Goal: Task Accomplishment & Management: Manage account settings

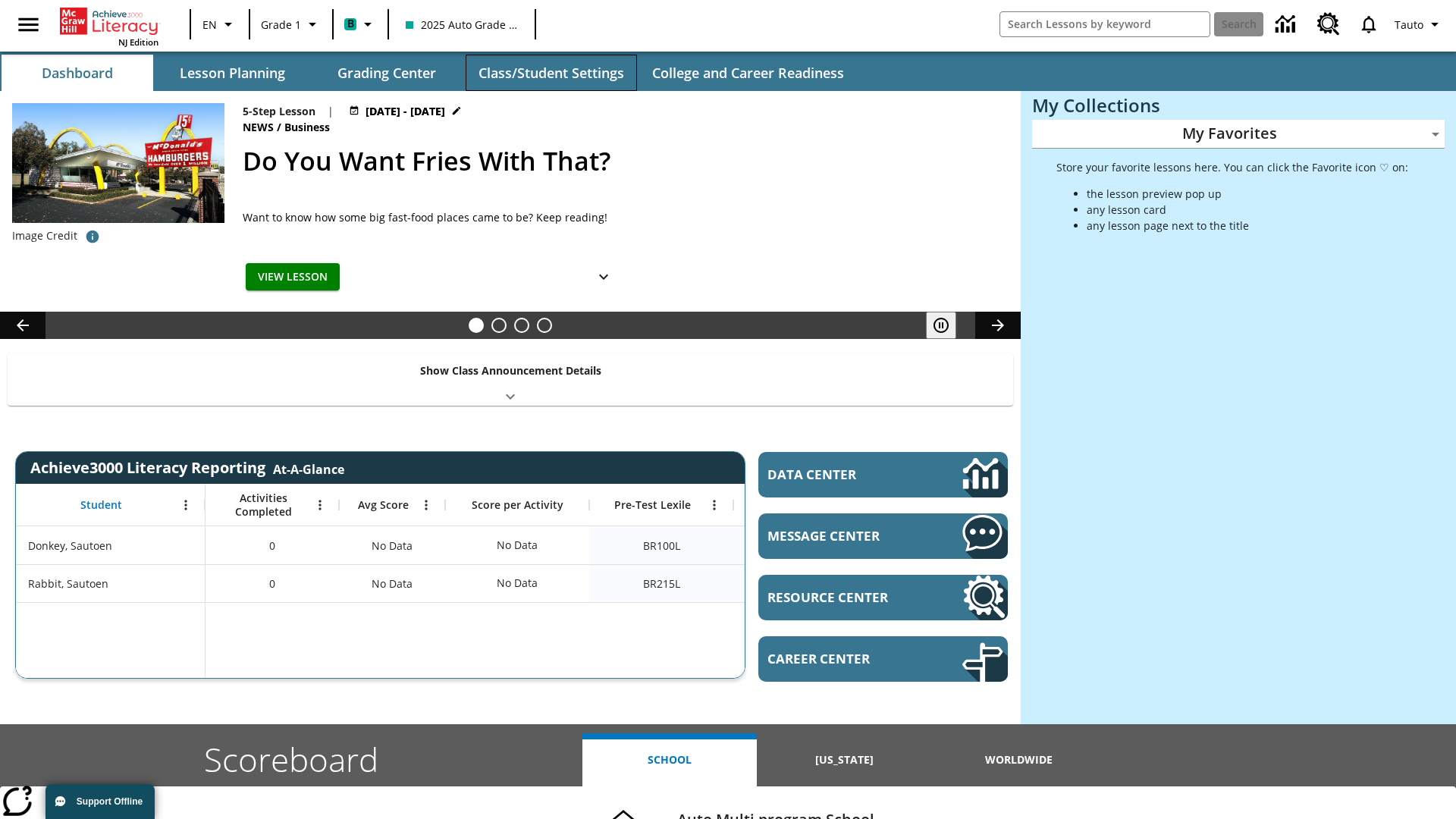
click at [551, 73] on button "Class/Student Settings" at bounding box center [551, 72] width 171 height 36
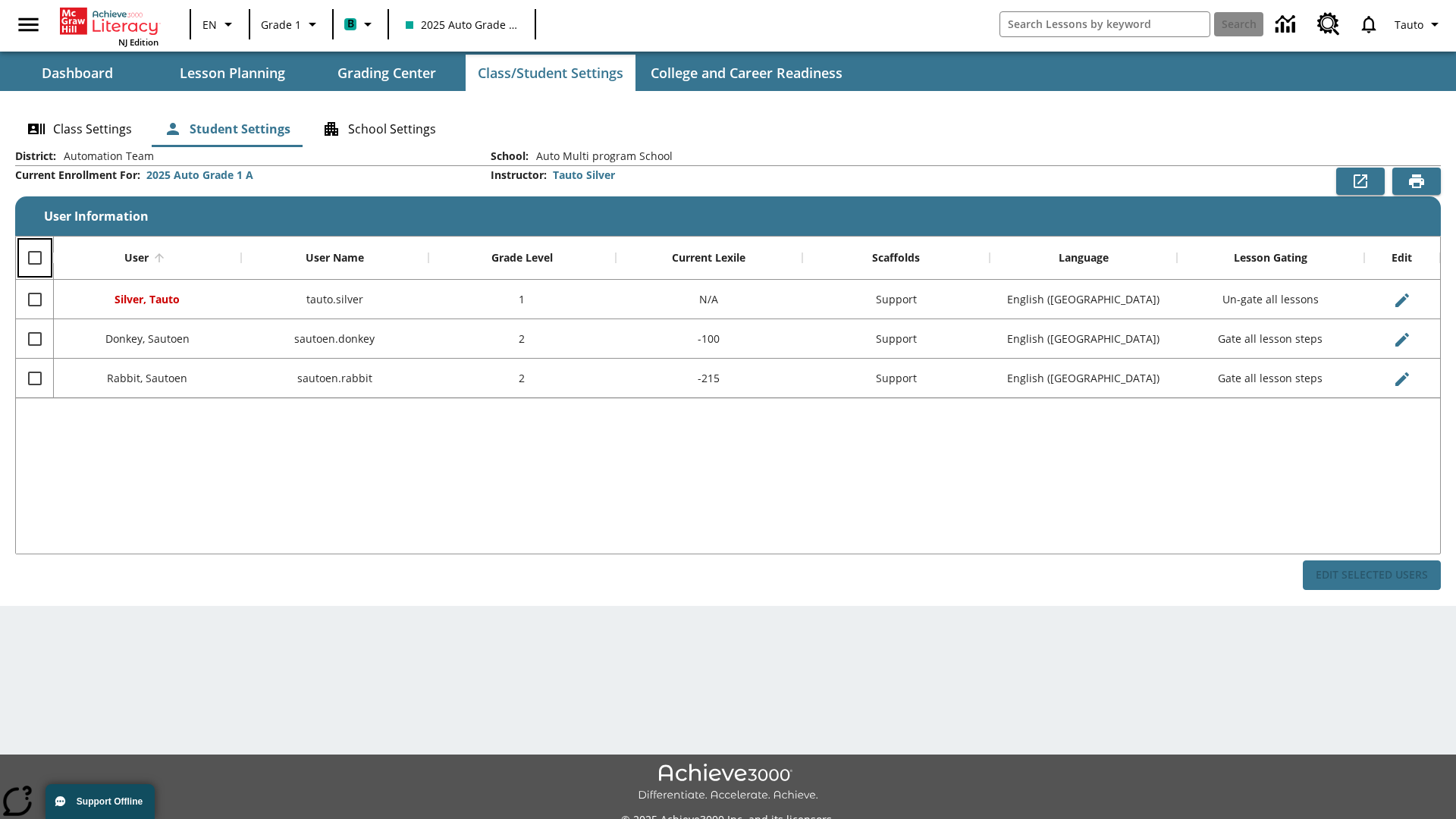
click at [34, 257] on input "Select all rows" at bounding box center [34, 257] width 32 height 32
checkbox input "true"
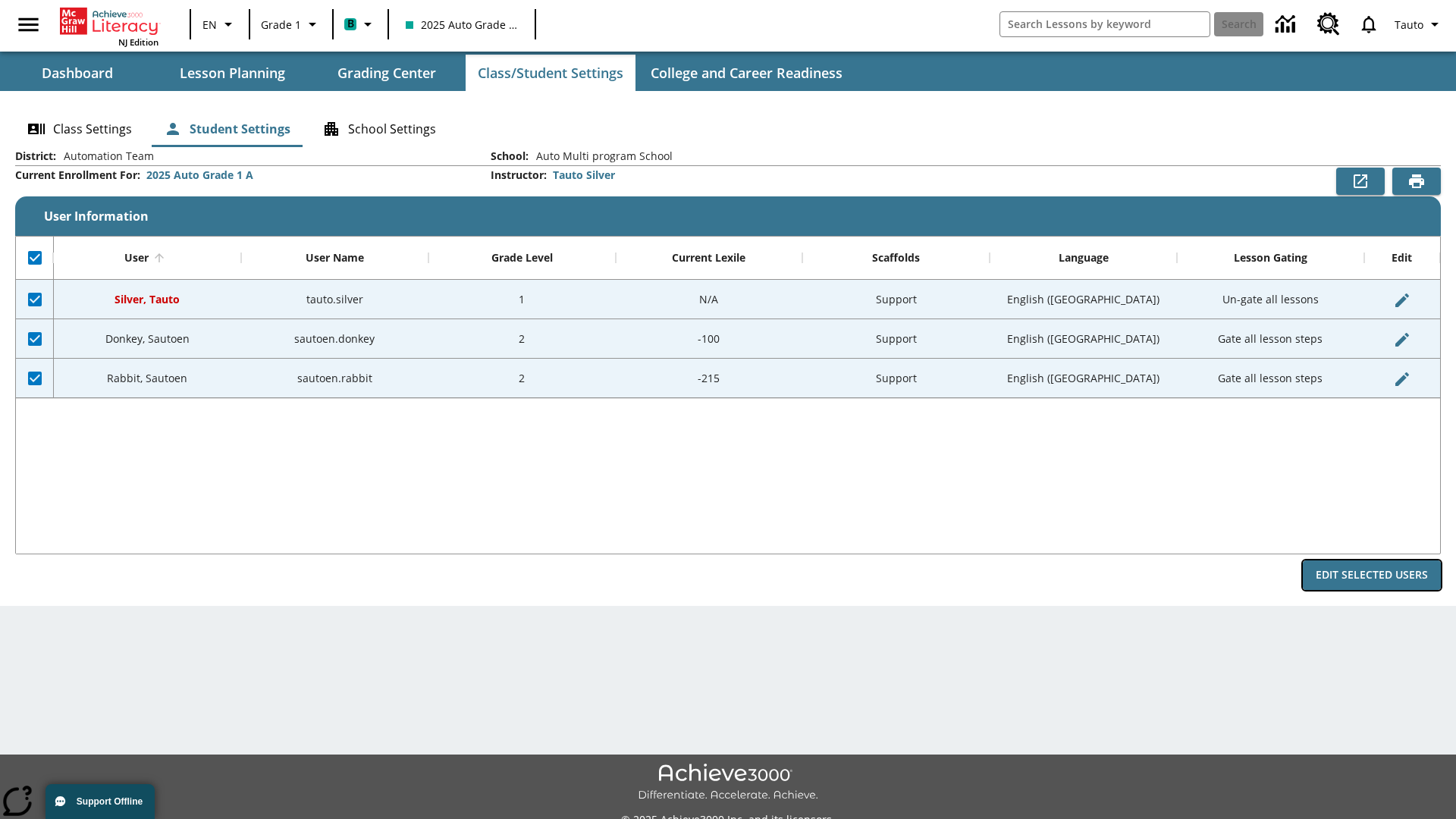
click at [1371, 575] on button "Edit Selected Users" at bounding box center [1371, 575] width 138 height 29
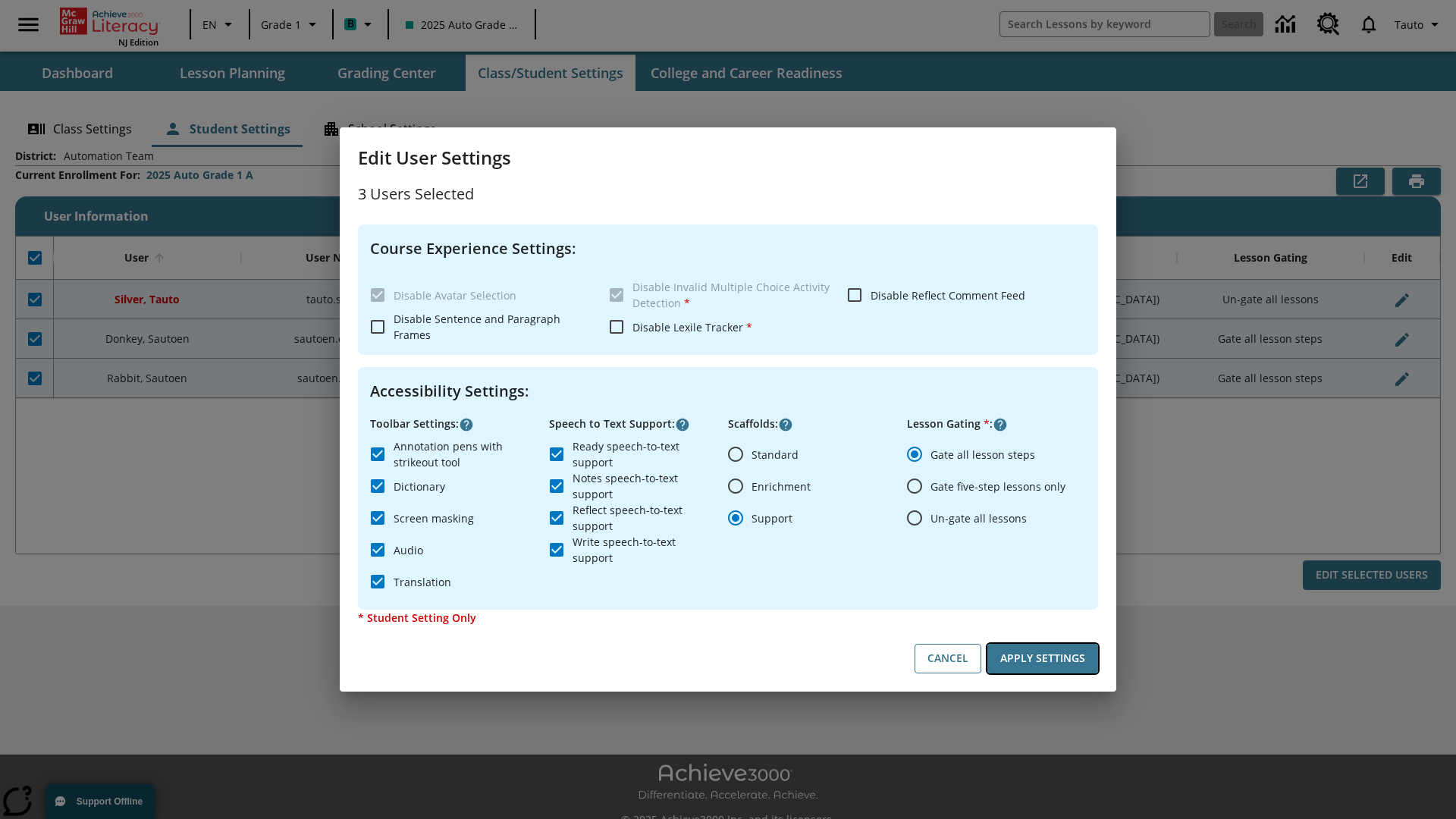
click at [1043, 658] on button "Apply Settings" at bounding box center [1043, 658] width 111 height 29
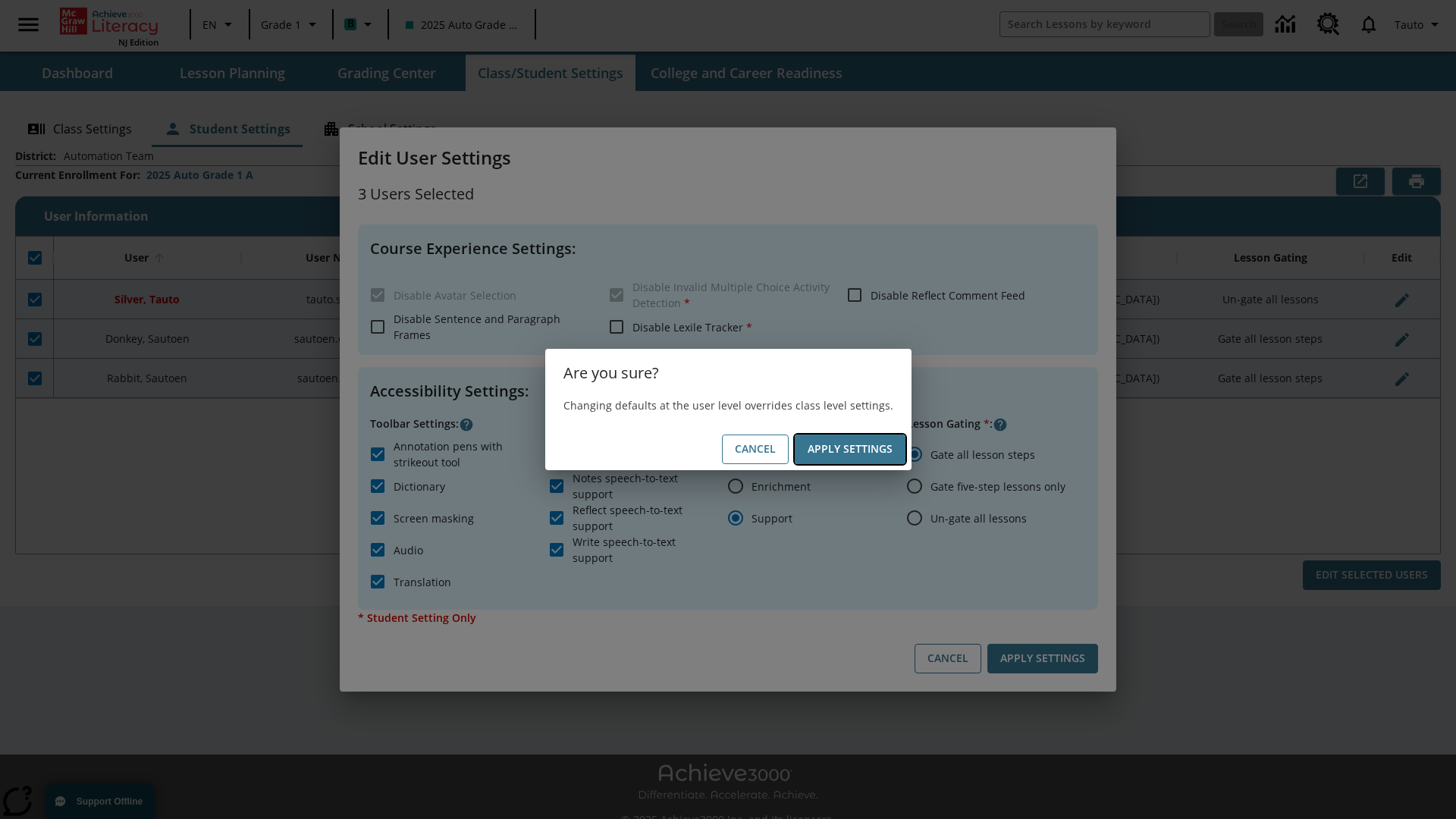
click at [849, 449] on button "Apply Settings" at bounding box center [849, 449] width 111 height 29
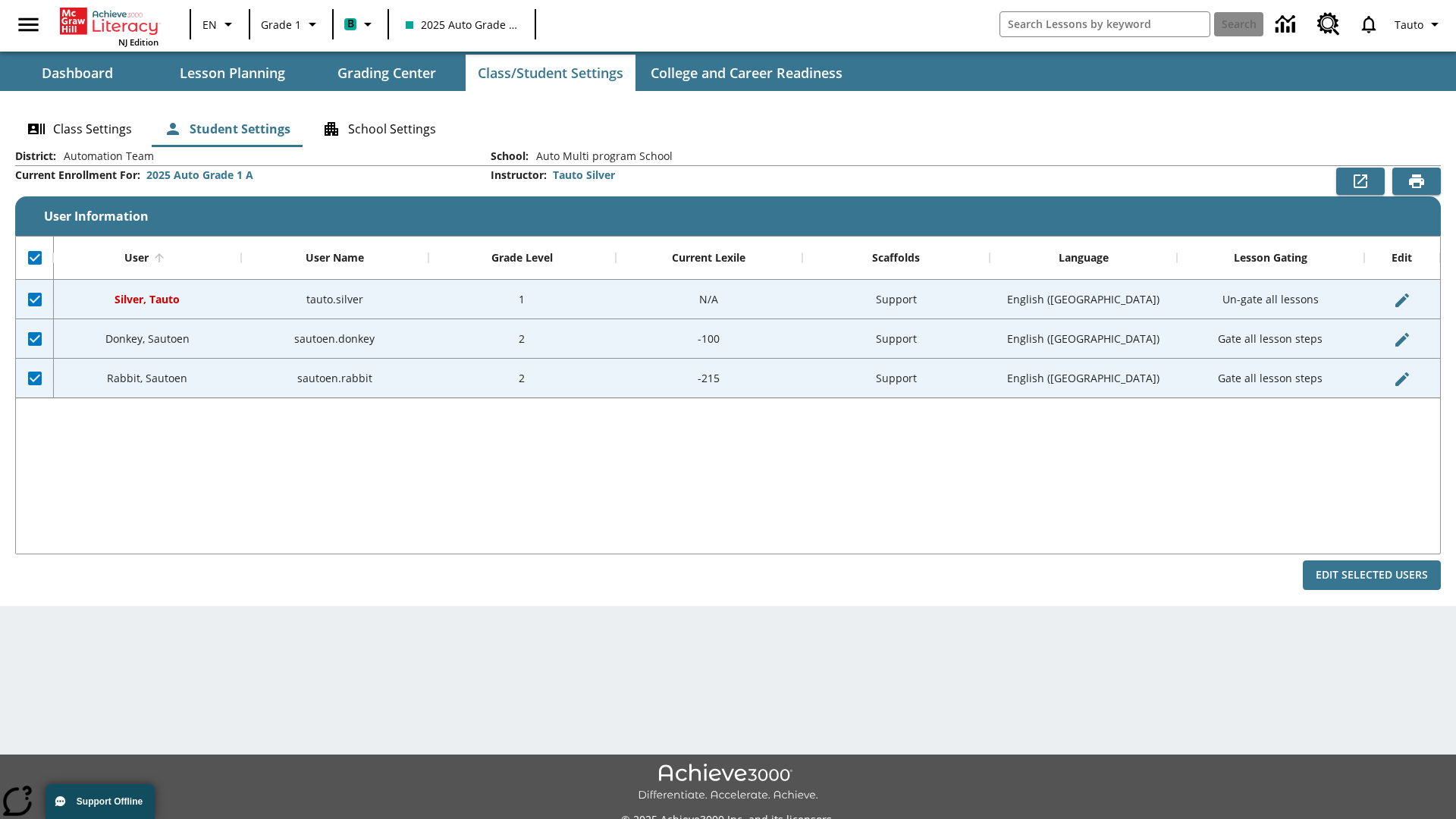
checkbox input "false"
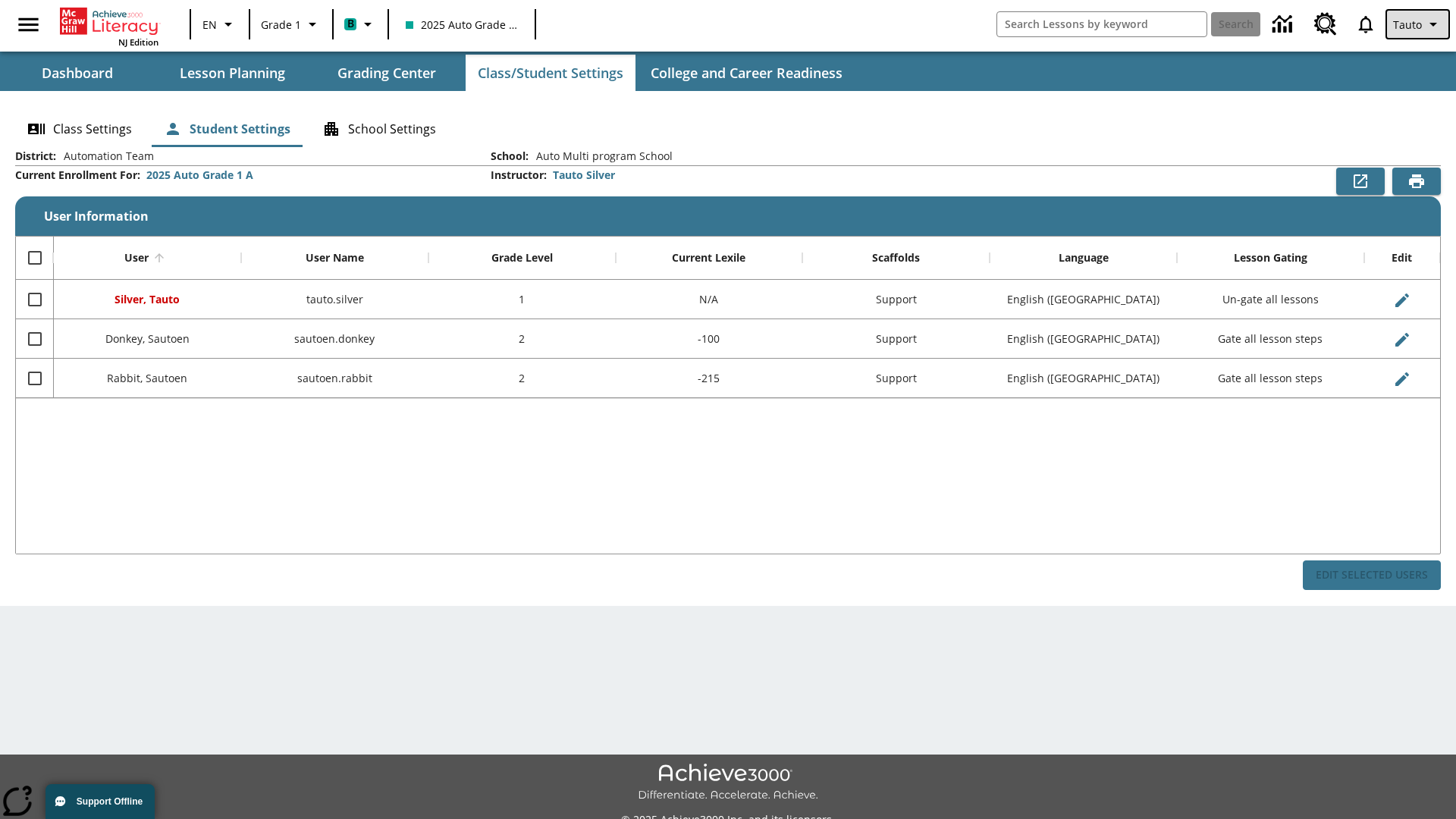
click at [1419, 24] on span "Tauto" at bounding box center [1407, 25] width 29 height 16
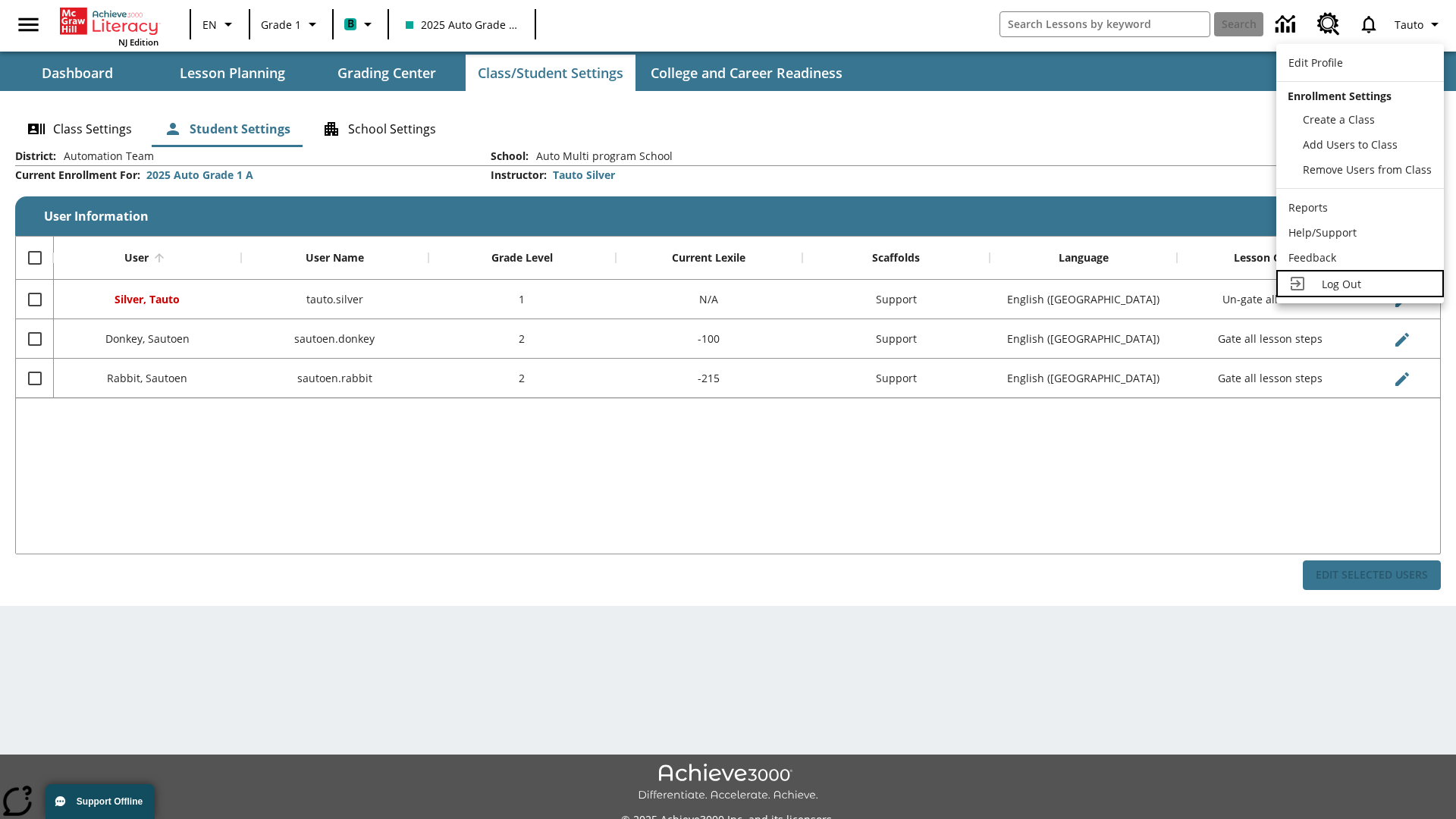
click at [1360, 284] on span "Log Out" at bounding box center [1341, 284] width 40 height 15
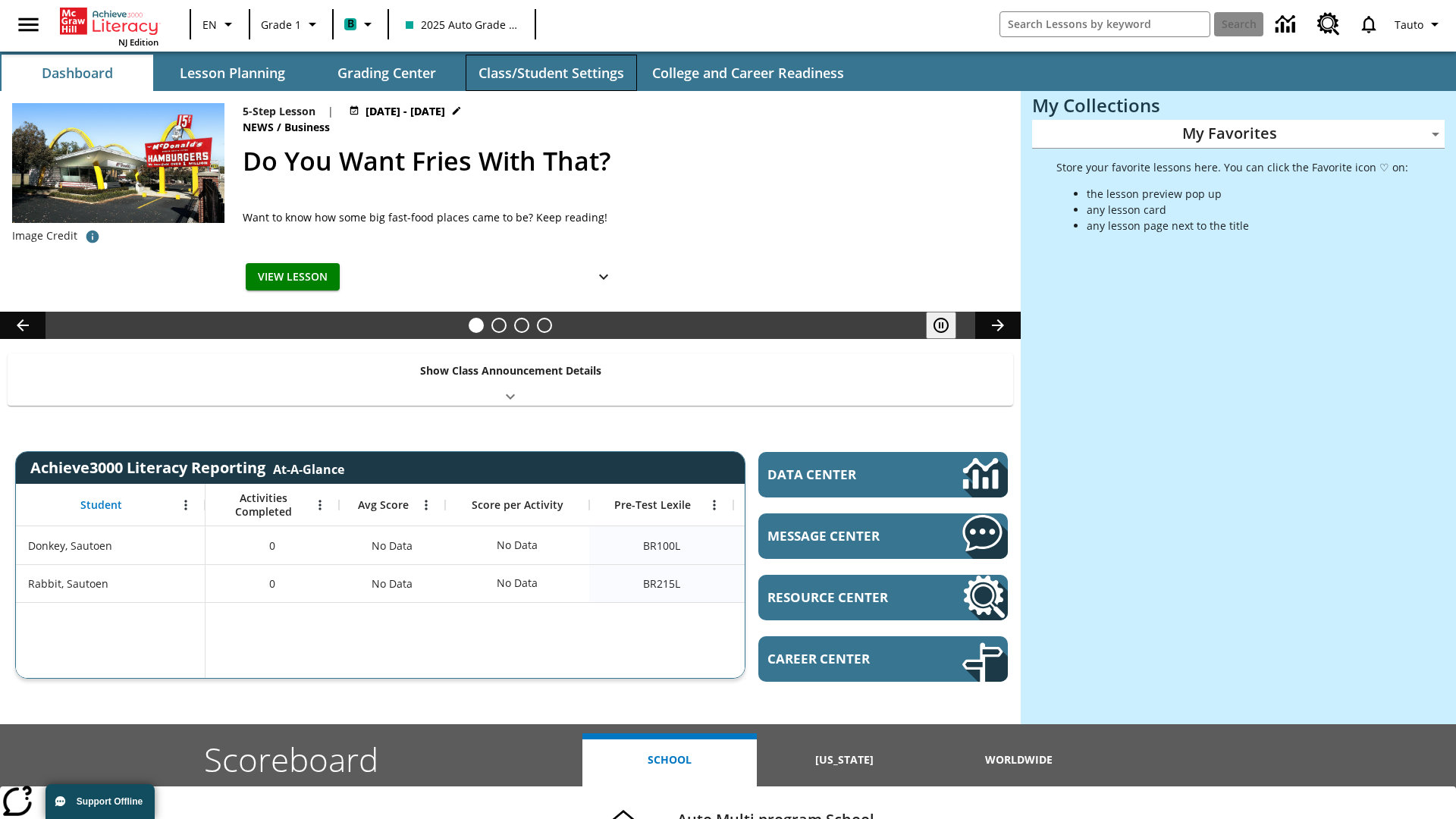
click at [551, 73] on button "Class/Student Settings" at bounding box center [551, 72] width 171 height 36
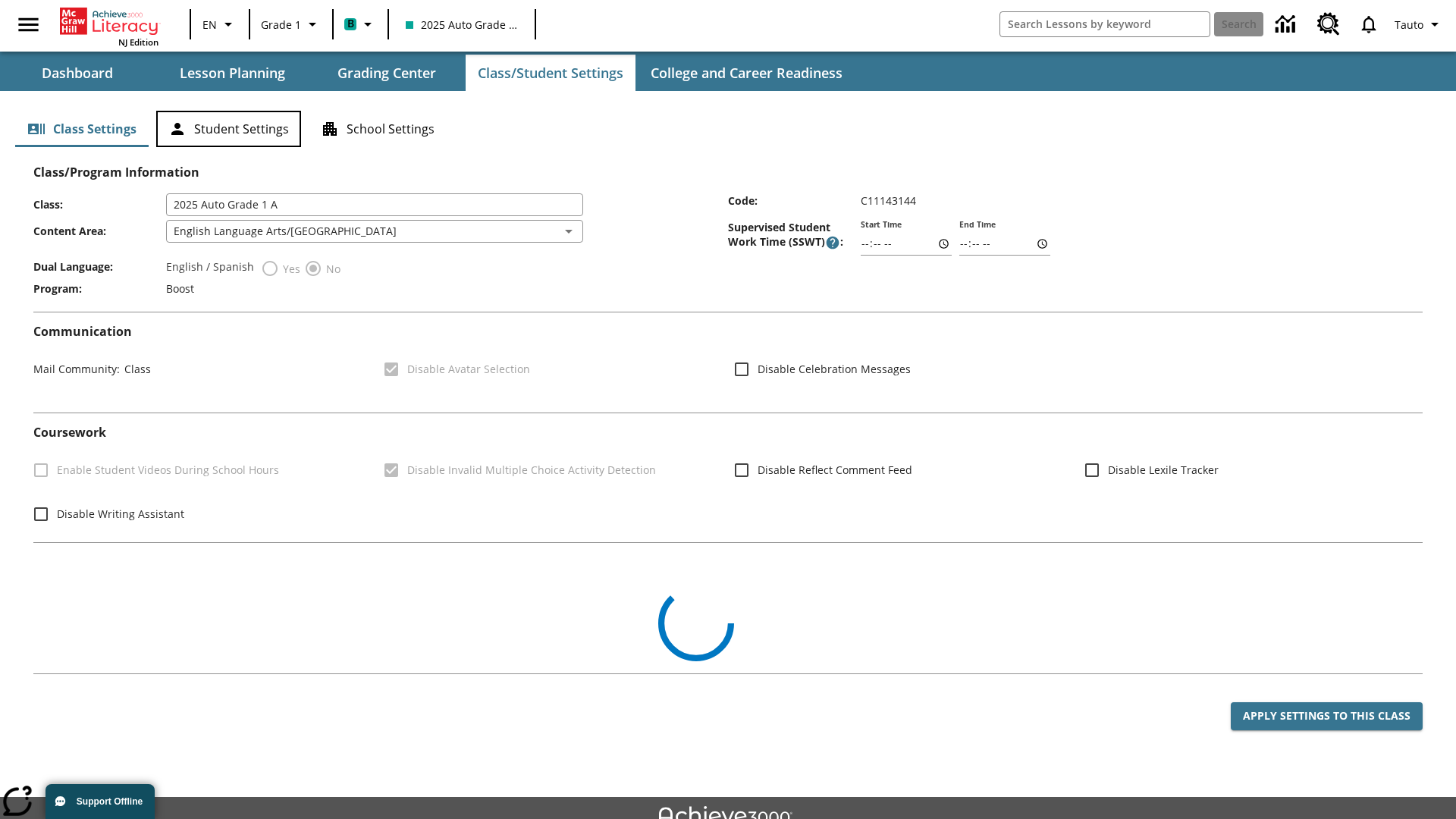
click at [228, 129] on button "Student Settings" at bounding box center [228, 129] width 145 height 36
